Goal: Task Accomplishment & Management: Manage account settings

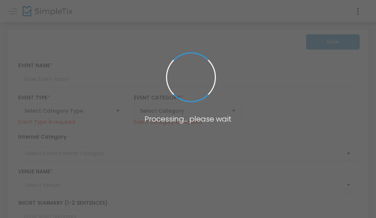
type input "Sudden Story: Never Not Broken"
type textarea "Three storytellers explore the theme of Never Not Broken, a radical approach to…"
checkbox input "true"
type input "Register Now"
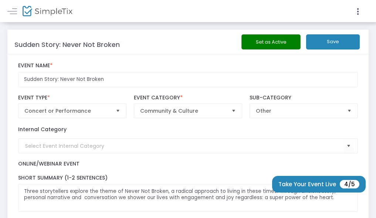
click at [346, 117] on span "Select" at bounding box center [349, 111] width 12 height 12
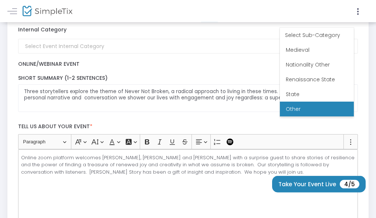
scroll to position [101, 0]
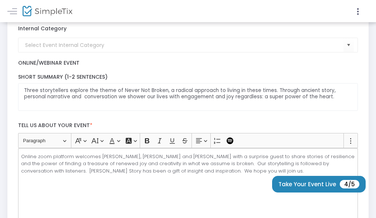
click at [269, 67] on label "Online/Webinar Event" at bounding box center [188, 63] width 340 height 7
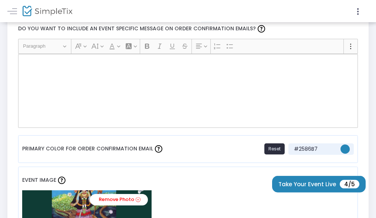
scroll to position [435, 0]
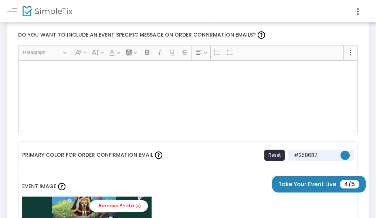
click at [144, 97] on div "Rich Text Editor, main" at bounding box center [188, 97] width 340 height 74
click at [142, 101] on div "Rich Text Editor, main" at bounding box center [188, 97] width 340 height 74
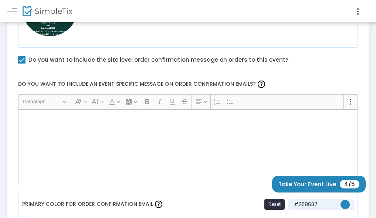
scroll to position [400, 0]
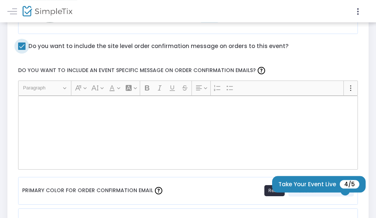
click at [124, 51] on label "Do you want to include the site level order confirmation message on orders to t…" at bounding box center [153, 46] width 270 height 10
click at [22, 50] on input "Do you want to include the site level order confirmation message on orders to t…" at bounding box center [21, 50] width 0 height 0
click at [124, 51] on label "Do you want to include the site level order confirmation message on orders to t…" at bounding box center [153, 46] width 270 height 10
click at [22, 50] on input "Do you want to include the site level order confirmation message on orders to t…" at bounding box center [21, 50] width 0 height 0
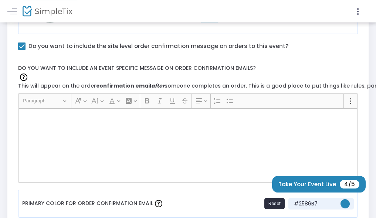
click at [27, 81] on img at bounding box center [23, 77] width 7 height 7
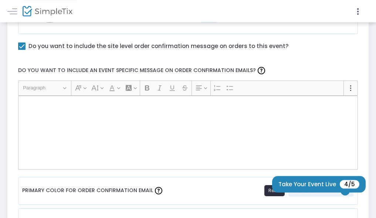
click at [175, 146] on div "Rich Text Editor, main" at bounding box center [188, 133] width 340 height 74
click at [347, 92] on icon "Editor toolbar" at bounding box center [350, 87] width 7 height 7
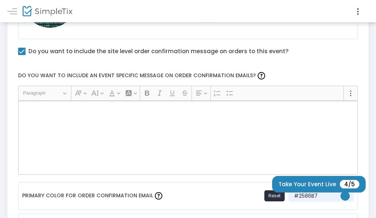
scroll to position [392, 0]
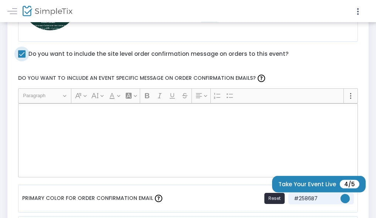
click at [26, 58] on span at bounding box center [21, 53] width 7 height 7
click at [22, 58] on input "Do you want to include the site level order confirmation message on orders to t…" at bounding box center [21, 58] width 0 height 0
click at [26, 58] on span at bounding box center [21, 53] width 7 height 7
click at [22, 58] on input "Do you want to include the site level order confirmation message on orders to t…" at bounding box center [21, 58] width 0 height 0
checkbox input "true"
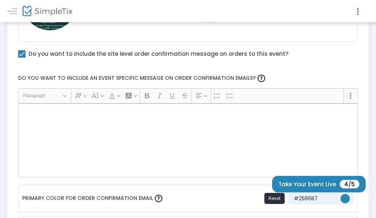
click at [154, 115] on p "Rich Text Editor, main" at bounding box center [187, 111] width 333 height 7
click at [169, 140] on div "Rich Text Editor, main" at bounding box center [188, 141] width 340 height 74
click at [69, 102] on button "Heading Paragraph" at bounding box center [45, 95] width 50 height 11
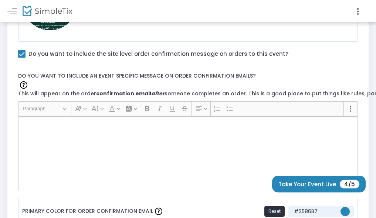
click at [27, 89] on img at bounding box center [23, 84] width 7 height 7
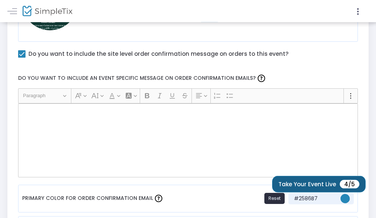
click at [347, 183] on span "4/5" at bounding box center [350, 184] width 20 height 9
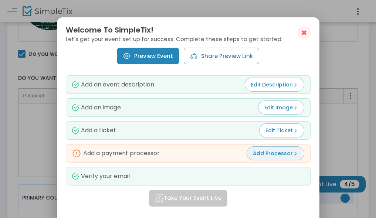
click at [269, 155] on span "Add Processor" at bounding box center [275, 153] width 45 height 7
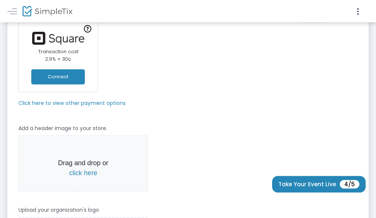
scroll to position [87, 0]
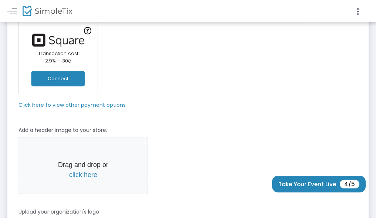
click at [85, 86] on button "Connect" at bounding box center [58, 78] width 54 height 15
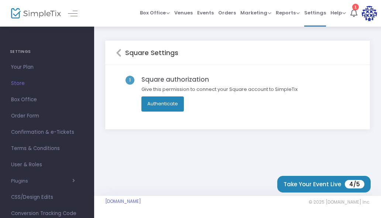
click at [160, 103] on button "Authenticate" at bounding box center [163, 103] width 43 height 15
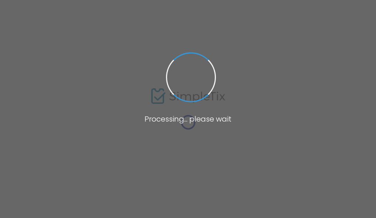
scroll to position [402, 0]
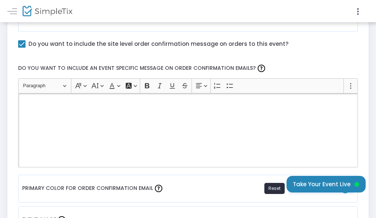
click at [142, 105] on p "Rich Text Editor, main" at bounding box center [187, 101] width 333 height 7
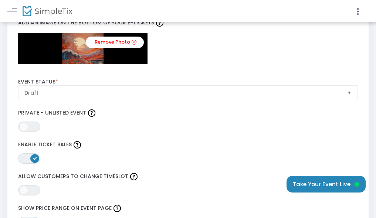
scroll to position [844, 0]
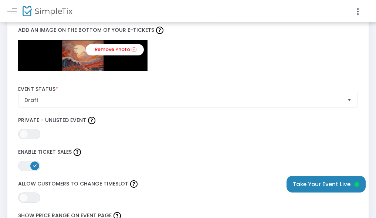
click at [347, 106] on span "Select" at bounding box center [349, 100] width 12 height 12
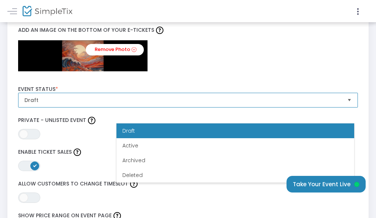
click at [347, 106] on span "Select" at bounding box center [349, 100] width 12 height 12
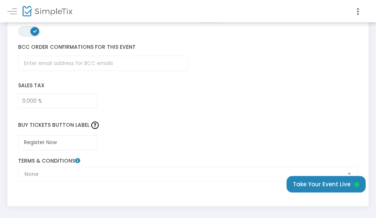
scroll to position [1188, 0]
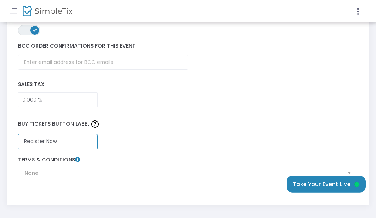
click at [98, 149] on input "Register Now" at bounding box center [57, 141] width 79 height 15
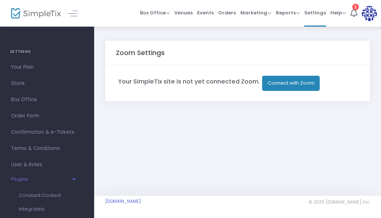
click at [294, 84] on button "Connect with Zoom" at bounding box center [291, 83] width 58 height 15
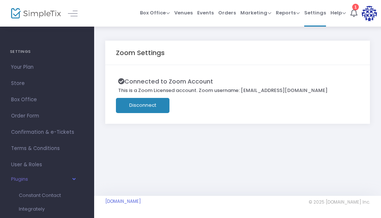
click at [17, 50] on h4 "SETTINGS" at bounding box center [47, 51] width 74 height 15
click at [21, 68] on span "Your Plan" at bounding box center [47, 67] width 72 height 10
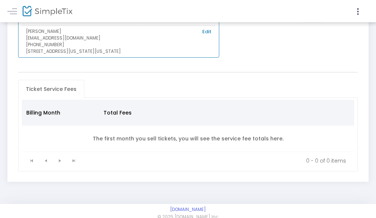
scroll to position [143, 0]
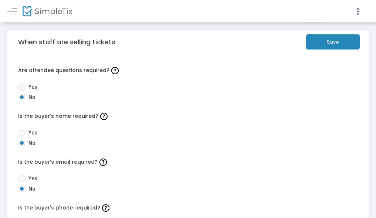
scroll to position [2, 0]
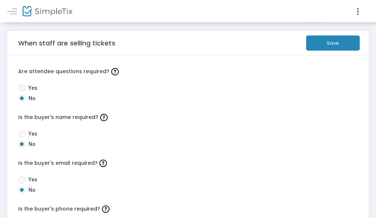
click at [327, 51] on button "Save" at bounding box center [333, 42] width 54 height 15
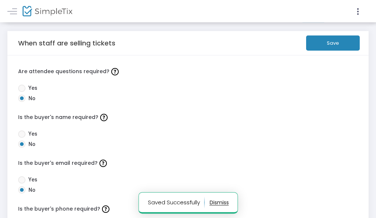
click at [218, 203] on button "button" at bounding box center [218, 203] width 19 height 12
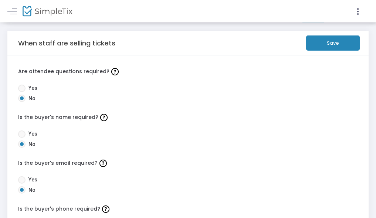
click at [201, 9] on span "Events" at bounding box center [209, 12] width 17 height 11
